Goal: Task Accomplishment & Management: Use online tool/utility

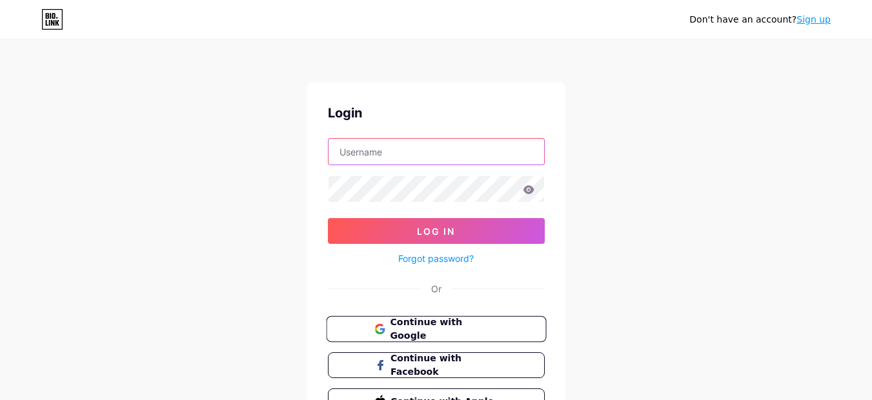
type input "[EMAIL_ADDRESS][DOMAIN_NAME]"
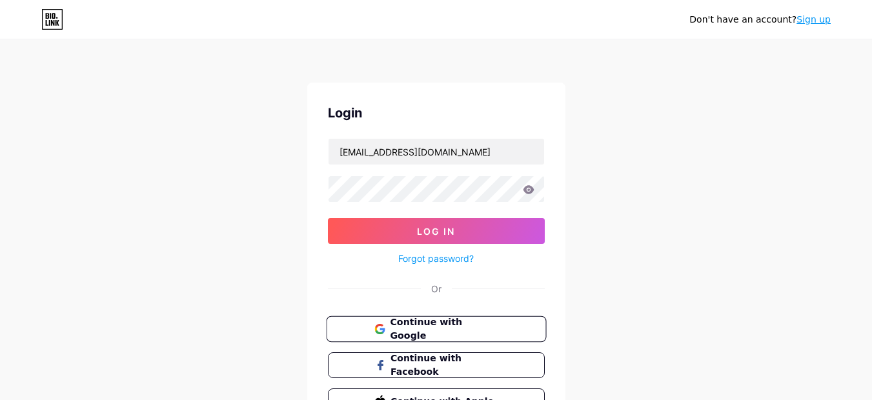
click at [465, 338] on button "Continue with Google" at bounding box center [436, 329] width 220 height 26
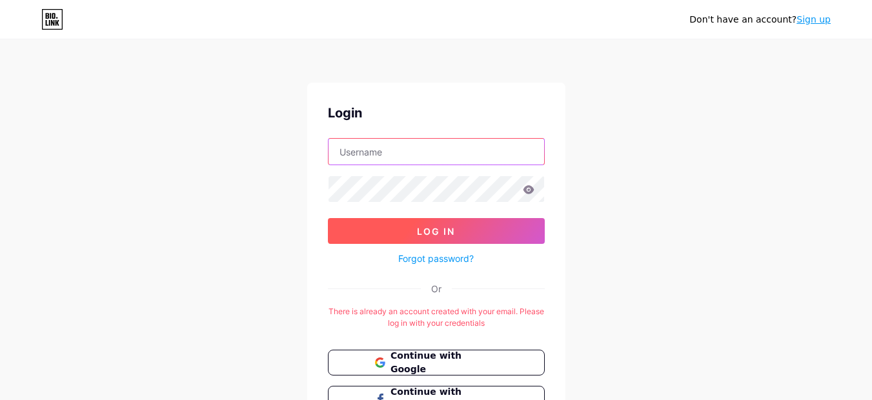
type input "[EMAIL_ADDRESS][DOMAIN_NAME]"
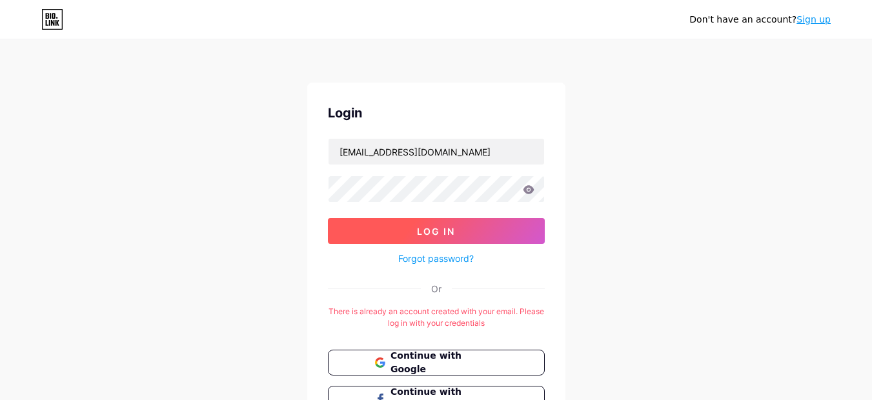
click at [421, 237] on button "Log In" at bounding box center [436, 231] width 217 height 26
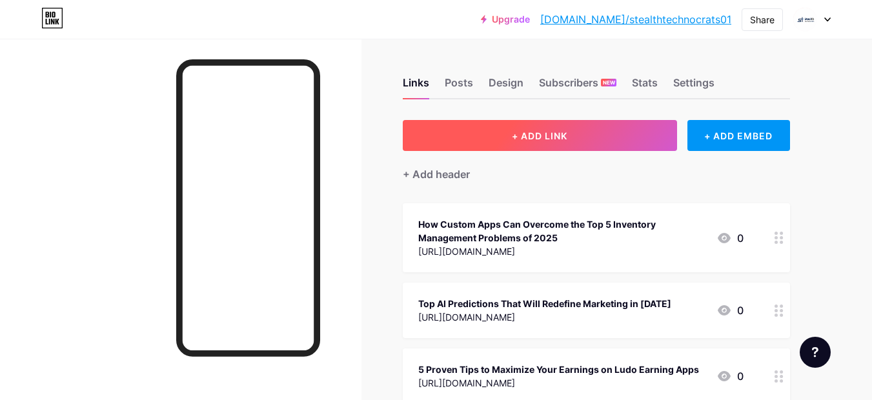
click at [545, 138] on span "+ ADD LINK" at bounding box center [539, 135] width 55 height 11
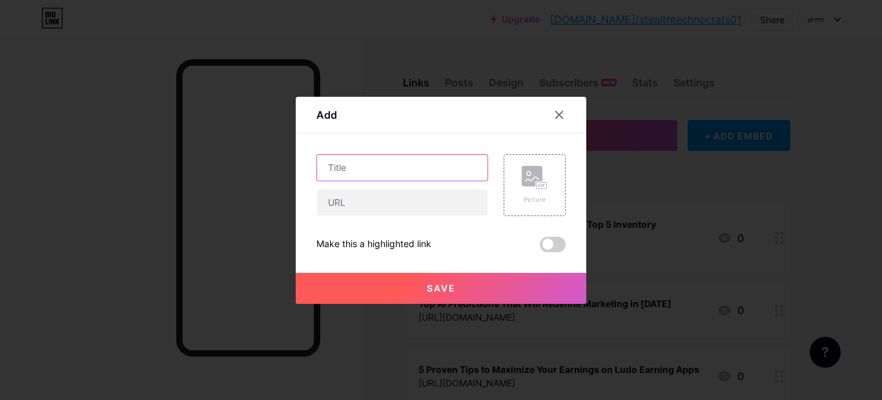
click at [392, 169] on input "text" at bounding box center [402, 168] width 170 height 26
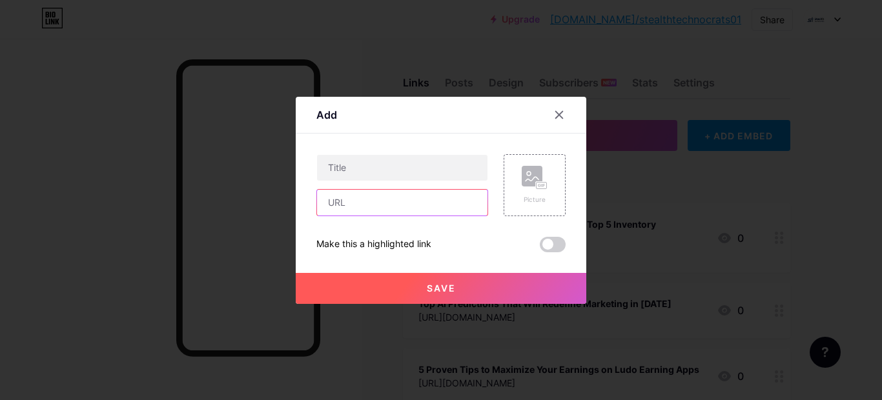
click at [394, 200] on input "text" at bounding box center [402, 203] width 170 height 26
paste input "[URL][DOMAIN_NAME][DATE]"
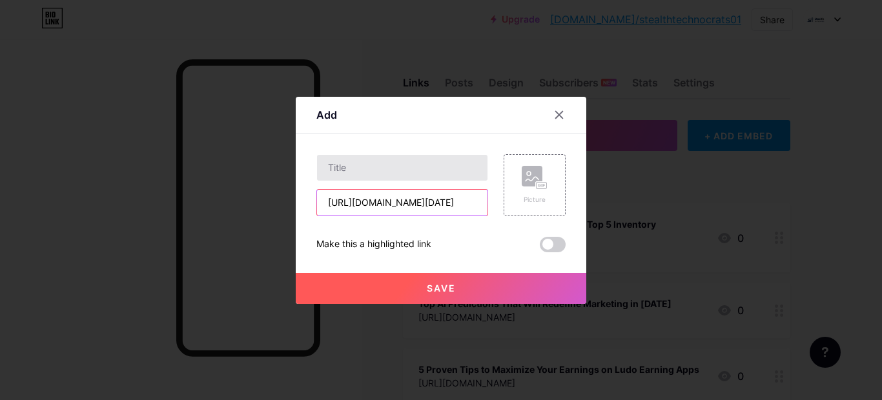
type input "[URL][DOMAIN_NAME][DATE]"
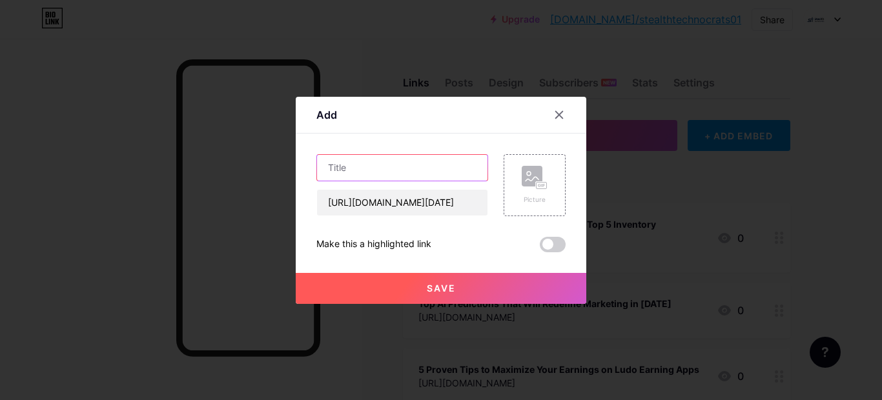
scroll to position [0, 0]
click at [395, 165] on input "text" at bounding box center [402, 168] width 170 height 26
paste input "Get More Leads From LinkedIn Ads [DATE]"
type input "Get More Leads From LinkedIn Ads [DATE]"
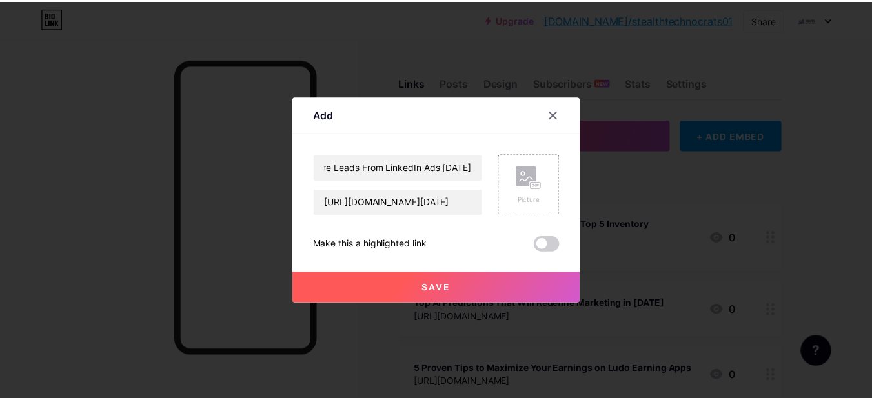
scroll to position [0, 0]
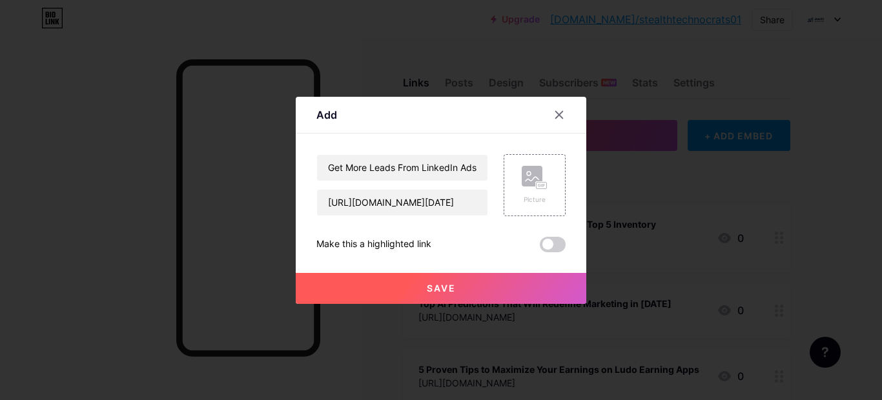
click at [493, 281] on button "Save" at bounding box center [441, 288] width 290 height 31
